Goal: Information Seeking & Learning: Learn about a topic

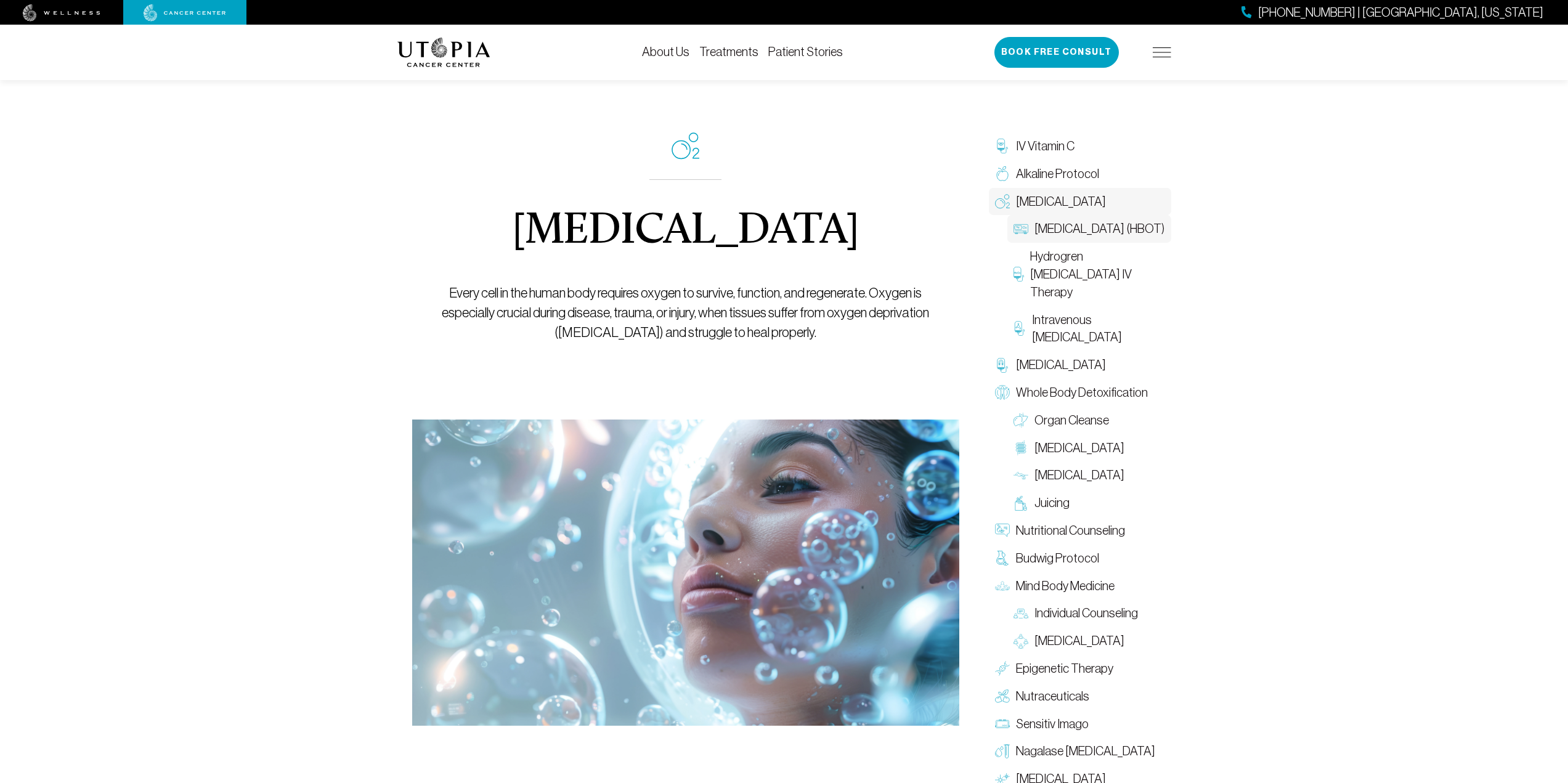
click at [1125, 234] on span "[MEDICAL_DATA] (HBOT)" at bounding box center [1100, 229] width 130 height 17
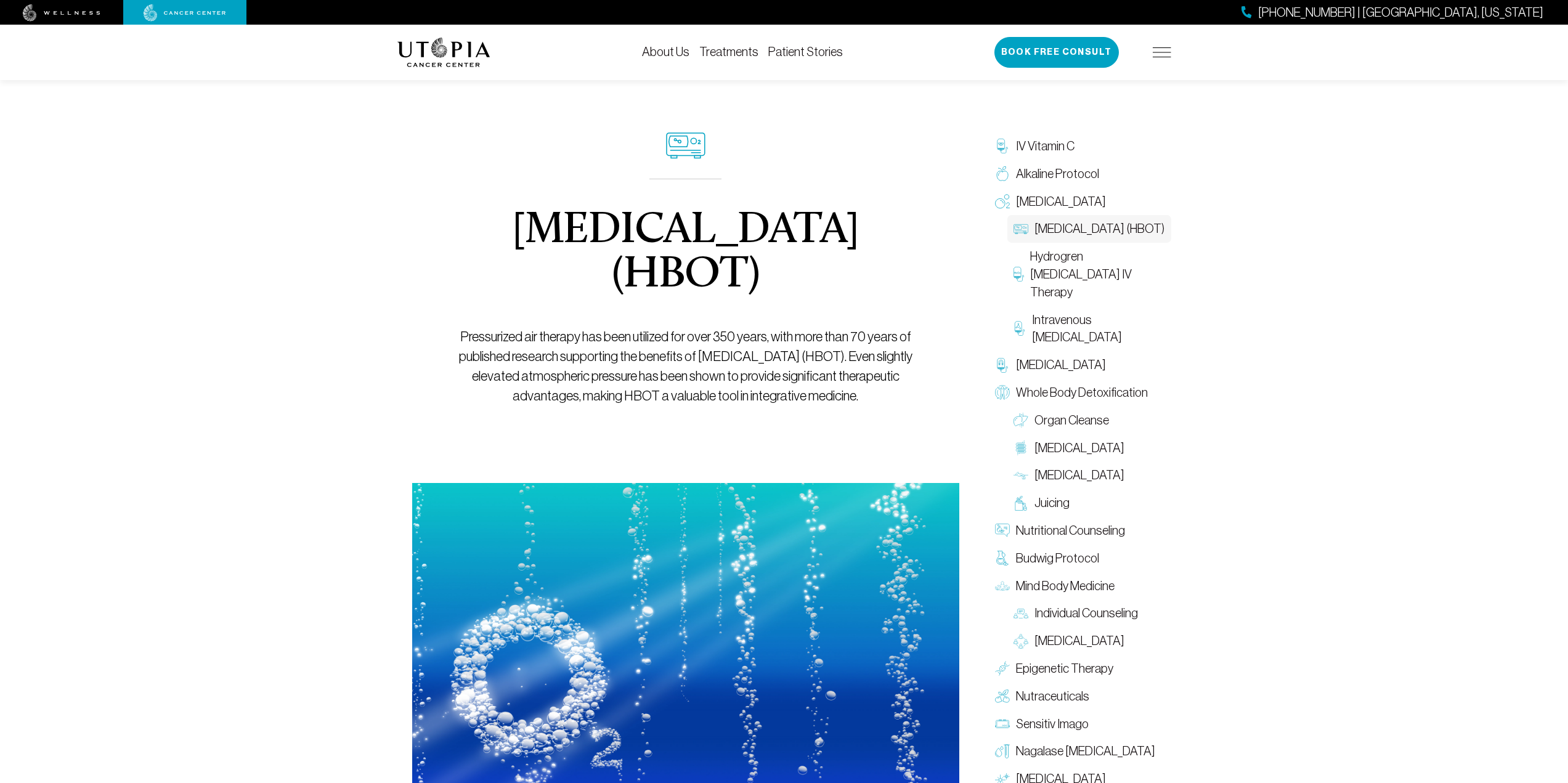
drag, startPoint x: 517, startPoint y: 397, endPoint x: 815, endPoint y: 398, distance: 298.0
click at [814, 398] on p "Pressurized air therapy has been utilized for over 350 years, with more than 70…" at bounding box center [686, 366] width 491 height 79
click at [878, 402] on p "Pressurized air therapy has been utilized for over 350 years, with more than 70…" at bounding box center [686, 366] width 491 height 79
drag, startPoint x: 590, startPoint y: 397, endPoint x: 742, endPoint y: 393, distance: 152.1
click at [742, 393] on p "Pressurized air therapy has been utilized for over 350 years, with more than 70…" at bounding box center [686, 366] width 491 height 79
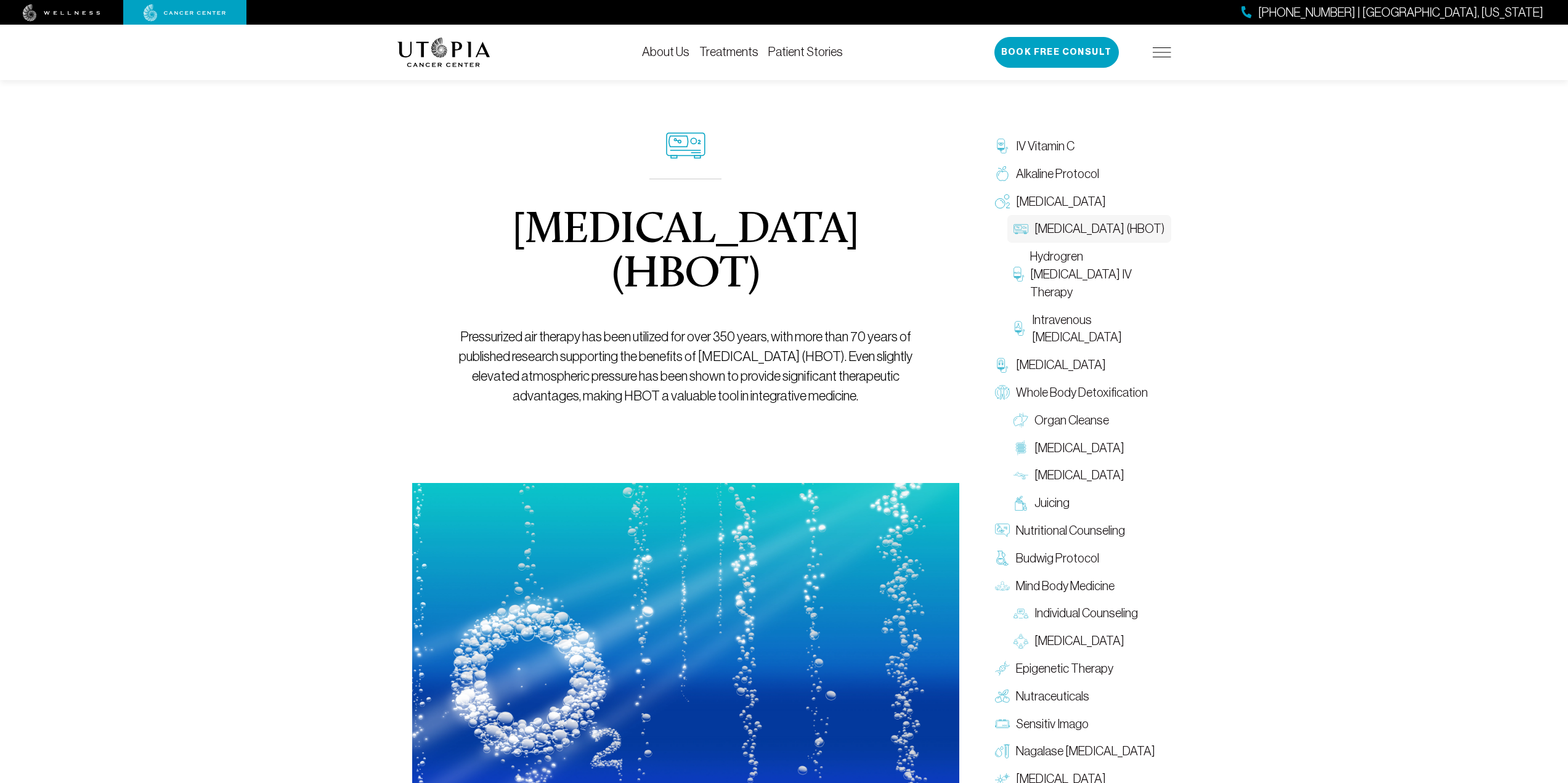
click at [798, 408] on div "[MEDICAL_DATA] (HBOT) Pressurized air therapy has been utilized for over 350 ye…" at bounding box center [686, 269] width 491 height 428
drag, startPoint x: 749, startPoint y: 398, endPoint x: 912, endPoint y: 399, distance: 163.0
click at [912, 399] on p "Pressurized air therapy has been utilized for over 350 years, with more than 70…" at bounding box center [686, 366] width 491 height 79
click at [907, 409] on div "[MEDICAL_DATA] (HBOT) Pressurized air therapy has been utilized for over 350 ye…" at bounding box center [686, 269] width 491 height 428
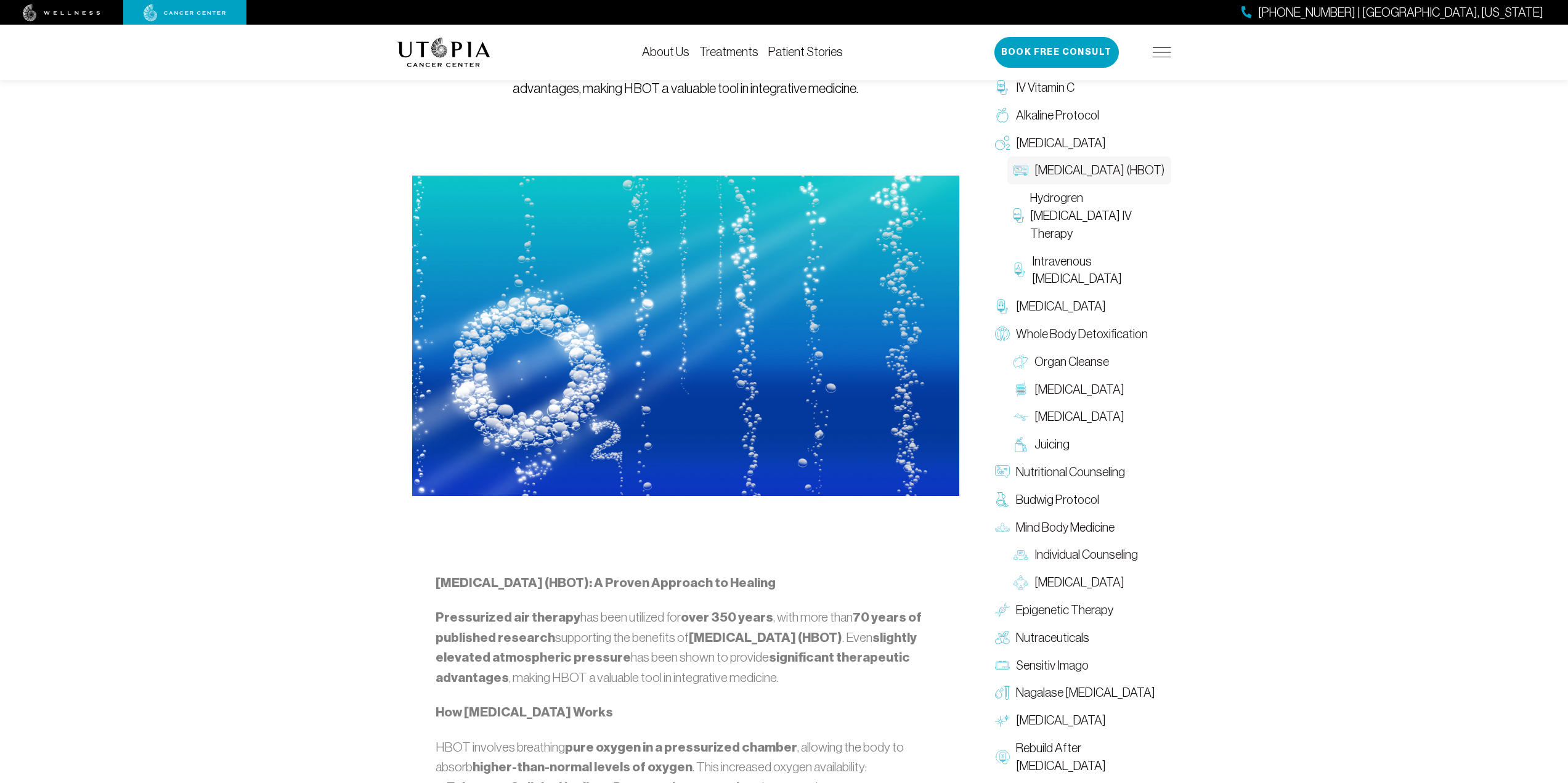
scroll to position [308, 0]
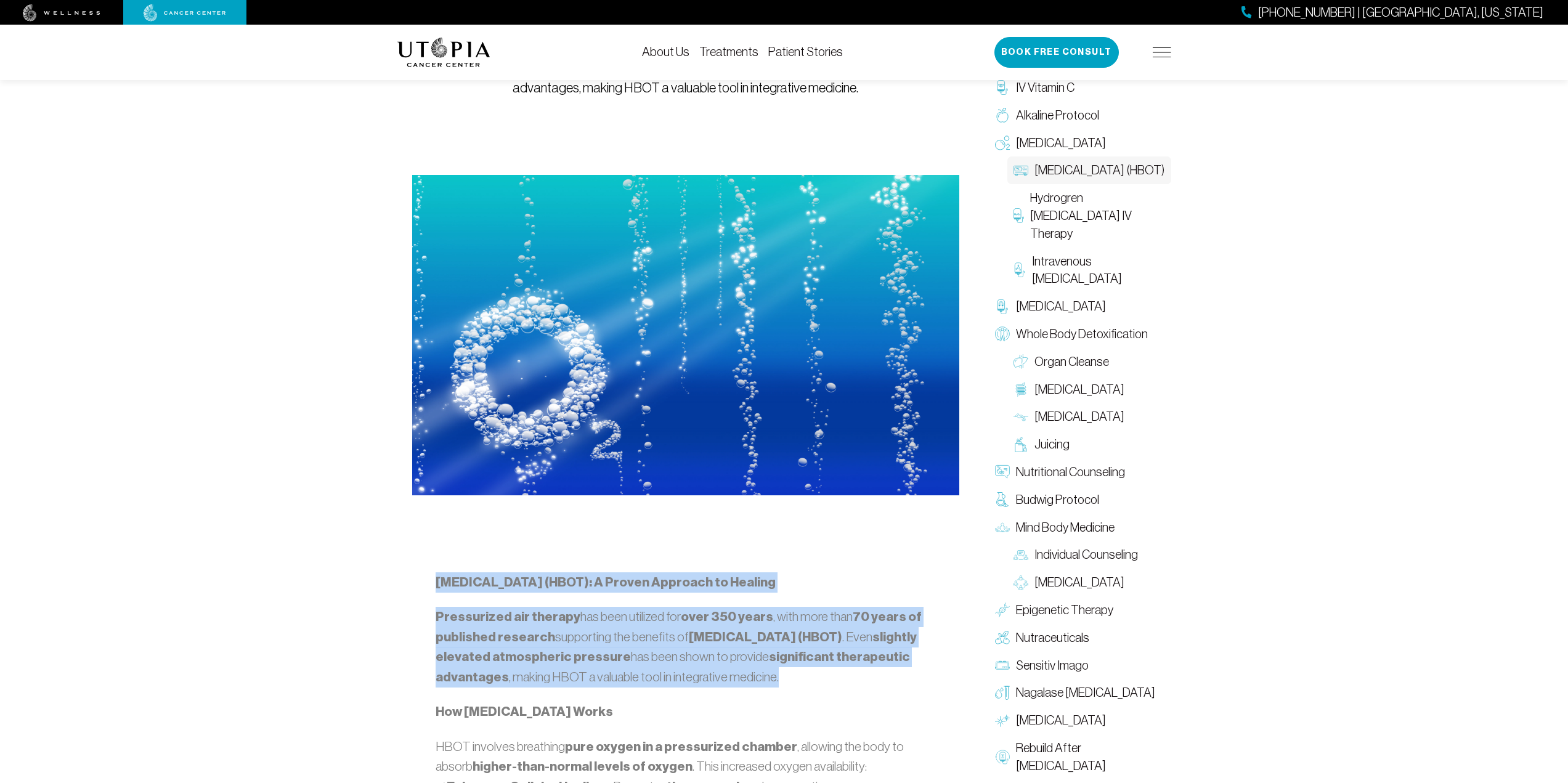
drag, startPoint x: 436, startPoint y: 576, endPoint x: 895, endPoint y: 683, distance: 471.3
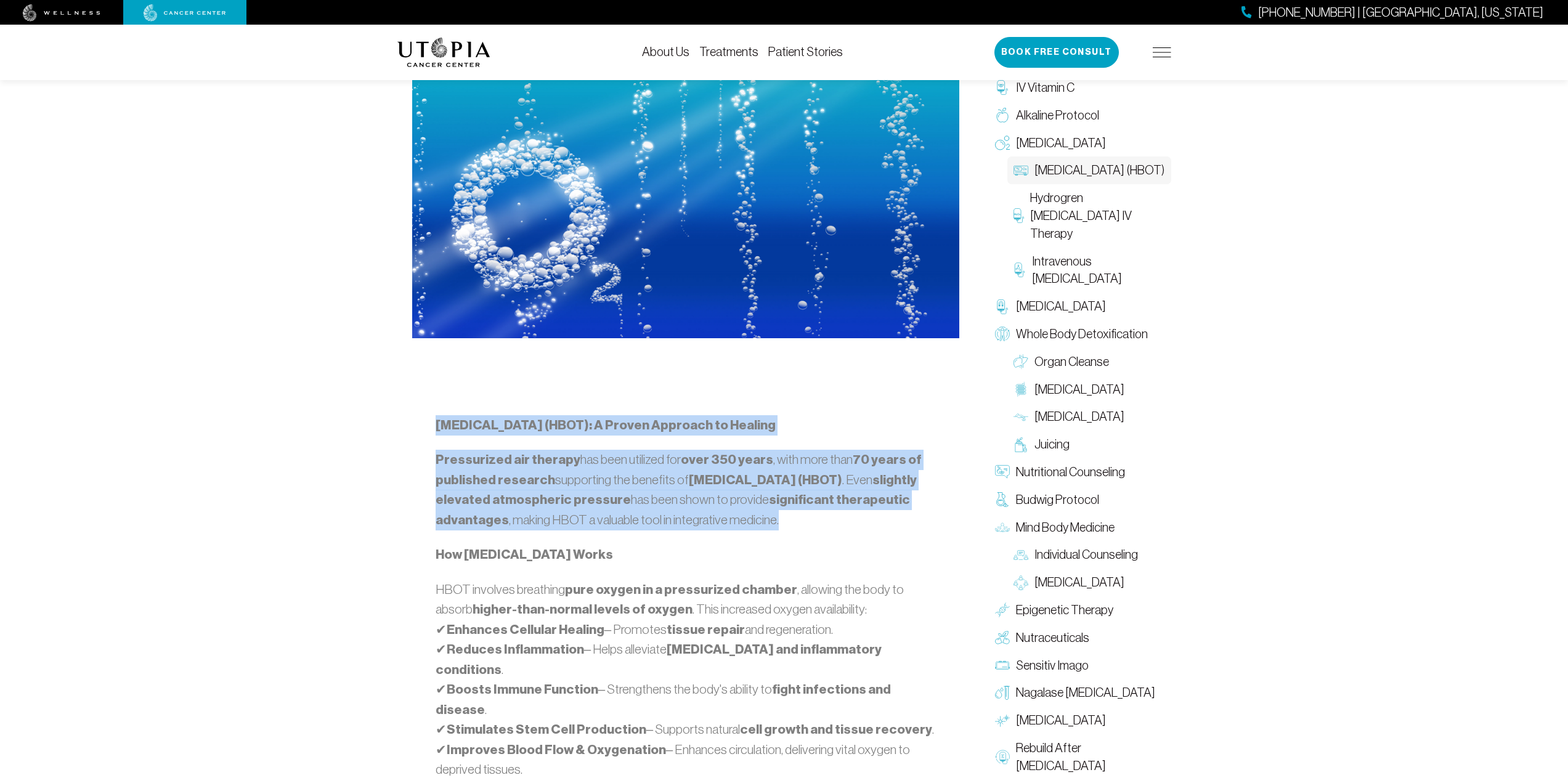
scroll to position [555, 0]
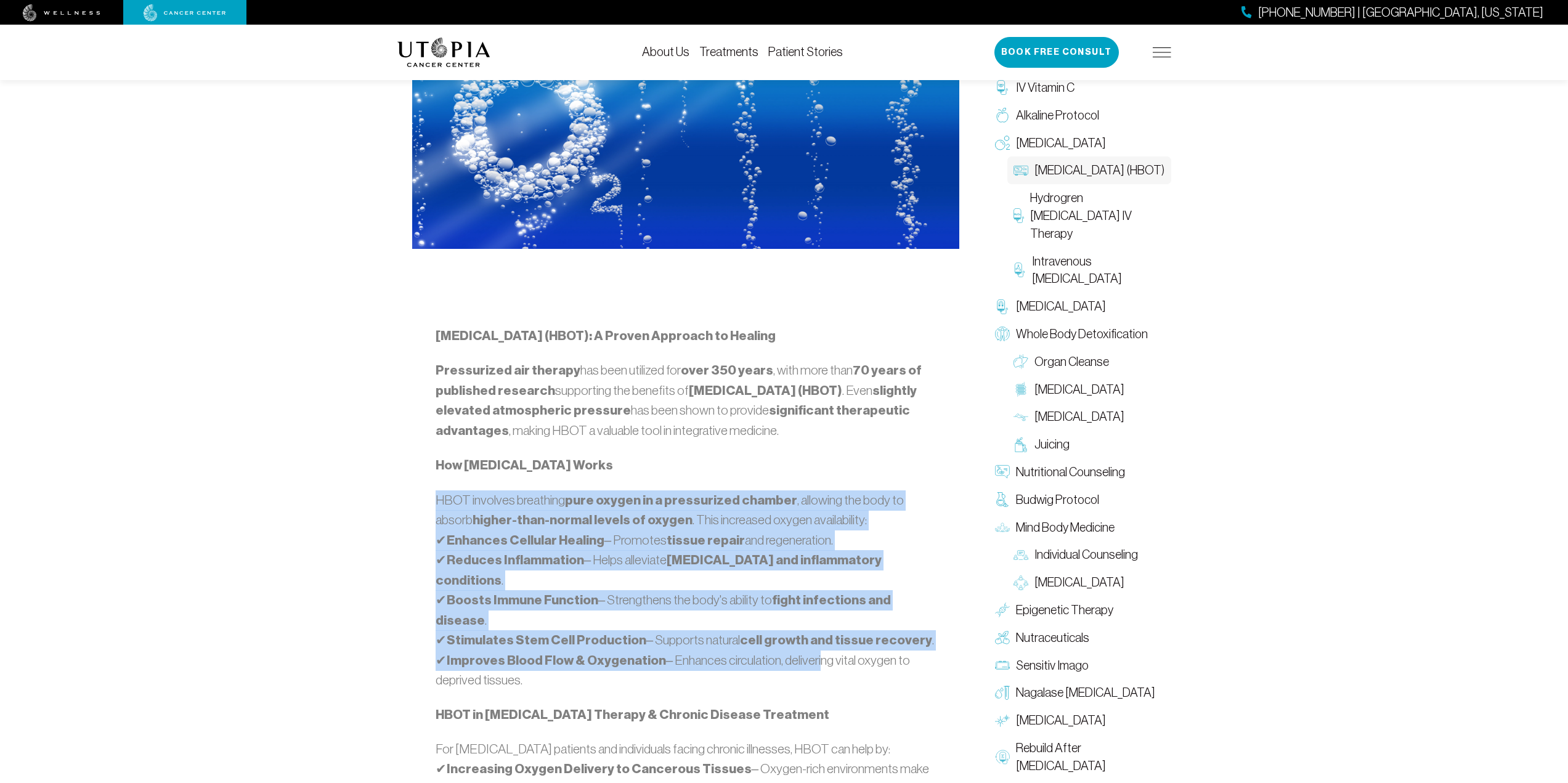
drag, startPoint x: 436, startPoint y: 497, endPoint x: 811, endPoint y: 630, distance: 397.9
click at [811, 630] on p "HBOT involves breathing pure oxygen in a pressurized chamber , allowing the bod…" at bounding box center [685, 590] width 500 height 200
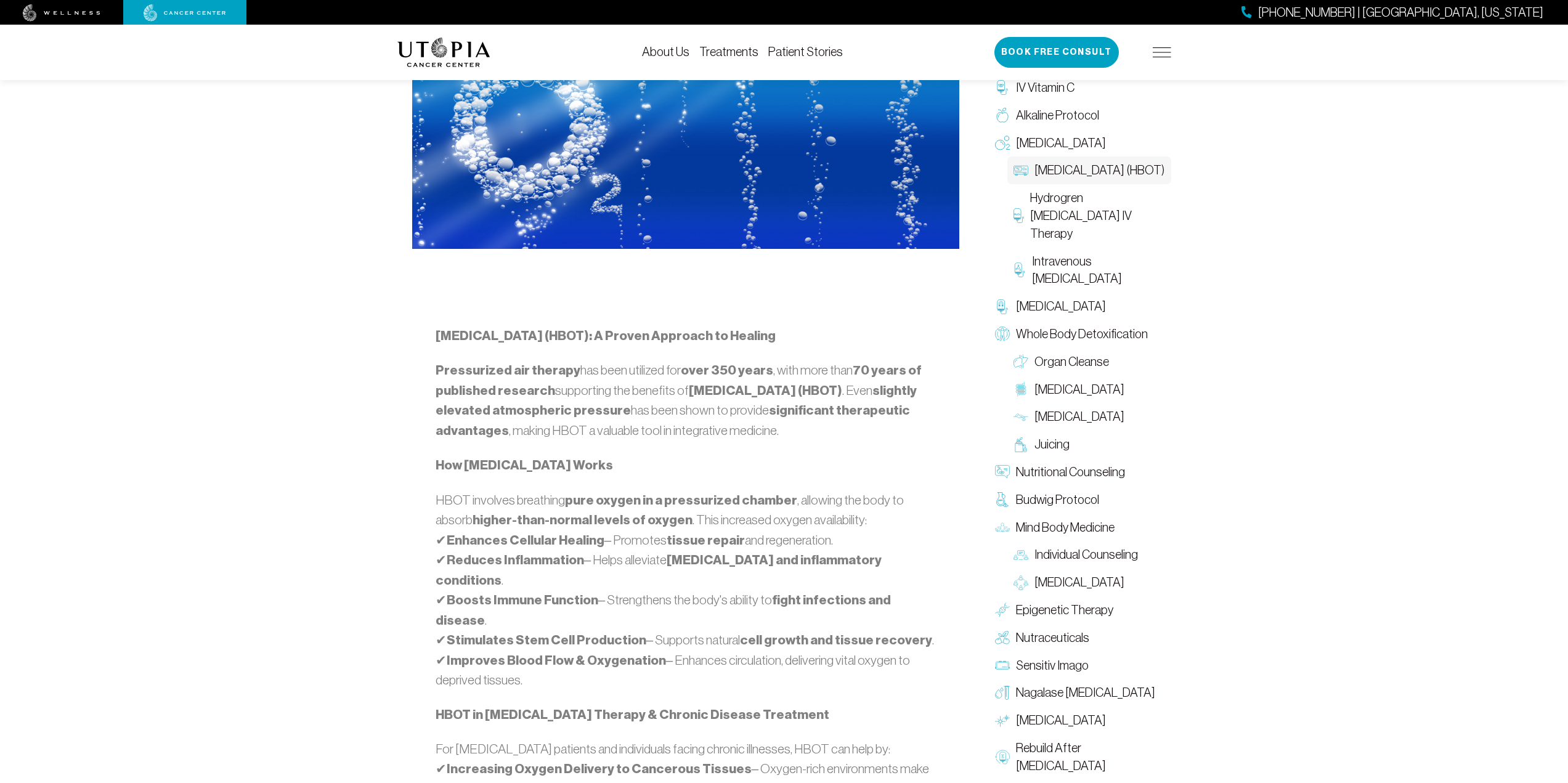
click at [904, 630] on p "HBOT involves breathing pure oxygen in a pressurized chamber , allowing the bod…" at bounding box center [685, 590] width 500 height 200
drag, startPoint x: 610, startPoint y: 539, endPoint x: 835, endPoint y: 540, distance: 225.0
click at [835, 540] on p "HBOT involves breathing pure oxygen in a pressurized chamber , allowing the bod…" at bounding box center [685, 590] width 500 height 200
drag, startPoint x: 445, startPoint y: 555, endPoint x: 942, endPoint y: 572, distance: 497.3
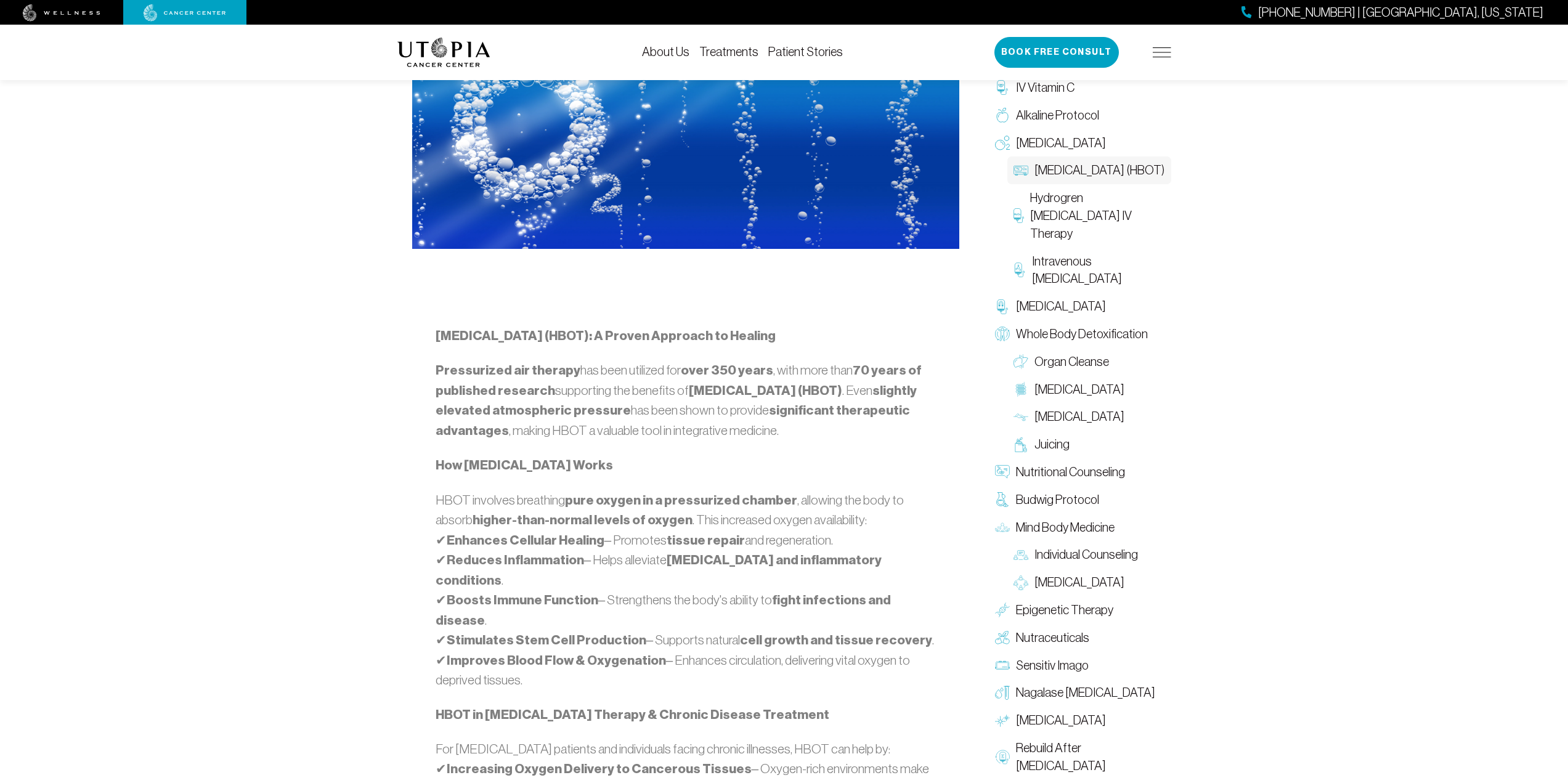
drag, startPoint x: 439, startPoint y: 602, endPoint x: 872, endPoint y: 596, distance: 433.0
click at [872, 596] on p "HBOT involves breathing pure oxygen in a pressurized chamber , allowing the bod…" at bounding box center [685, 590] width 500 height 200
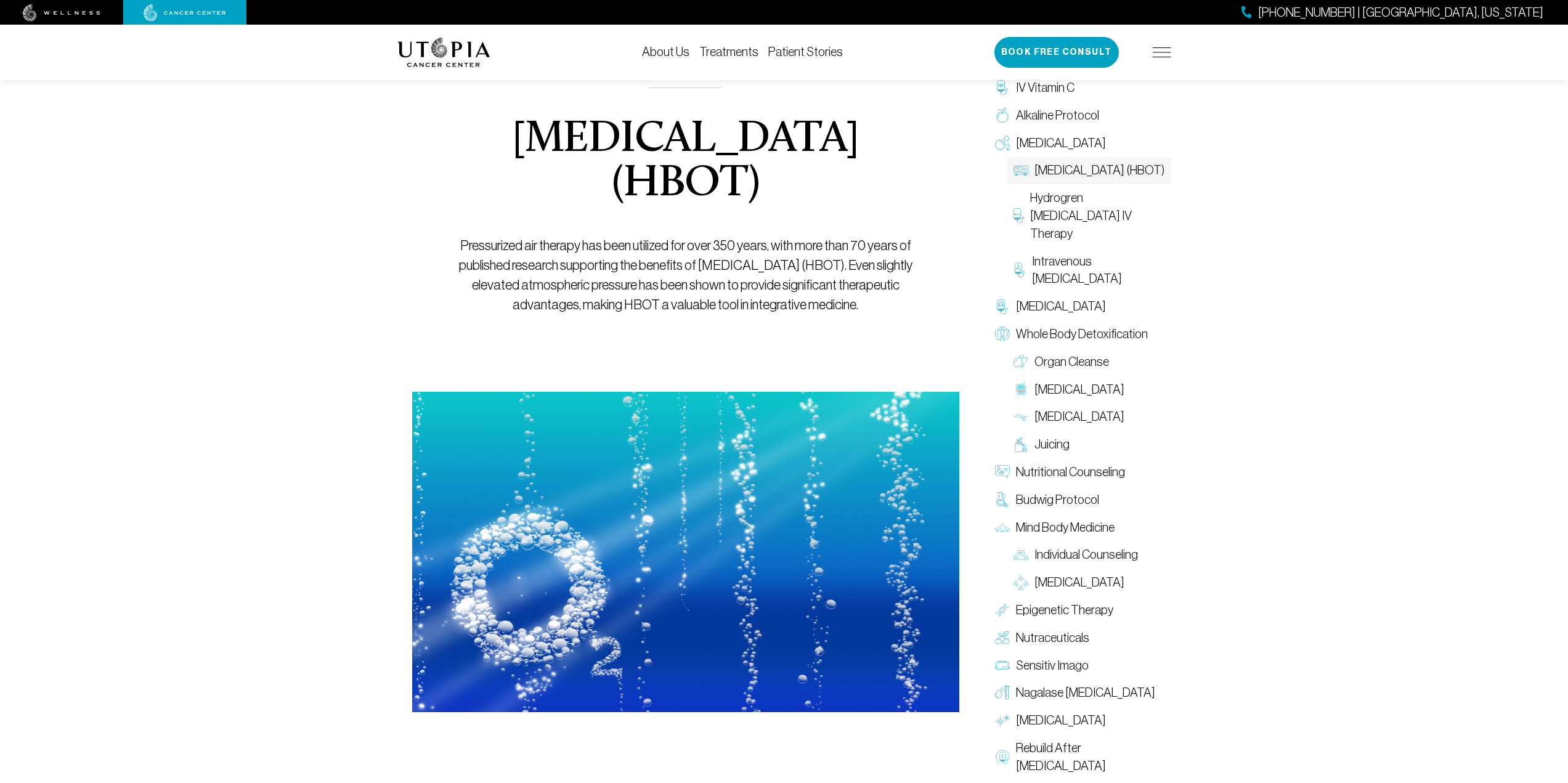
scroll to position [62, 0]
